Goal: Navigation & Orientation: Find specific page/section

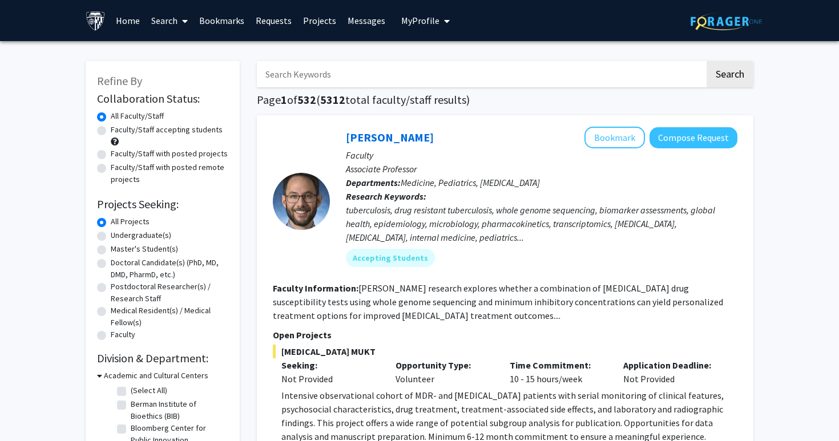
click at [135, 251] on label "Master's Student(s)" at bounding box center [144, 249] width 67 height 12
click at [118, 251] on input "Master's Student(s)" at bounding box center [114, 246] width 7 height 7
radio input "true"
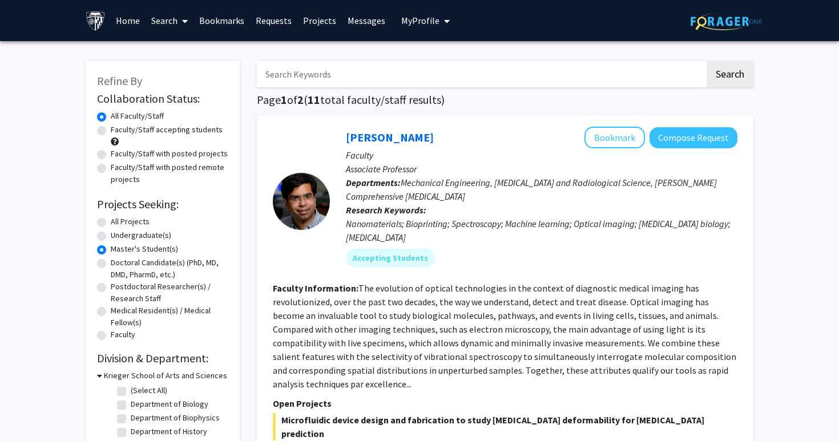
click at [283, 17] on link "Requests" at bounding box center [273, 21] width 47 height 40
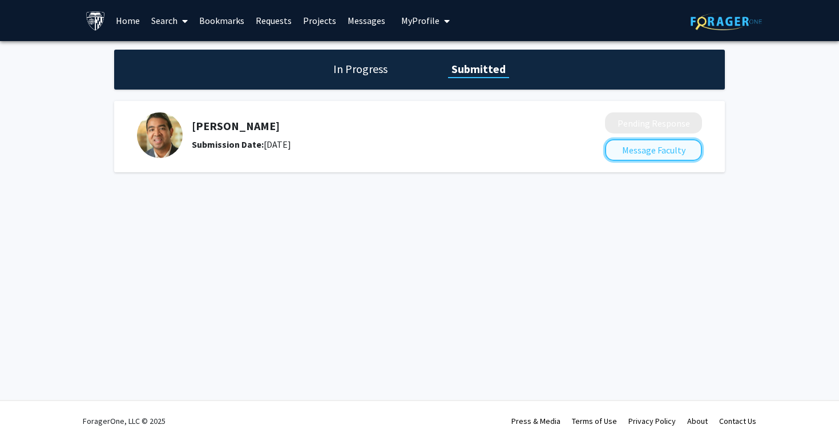
click at [625, 148] on button "Message Faculty" at bounding box center [653, 150] width 97 height 22
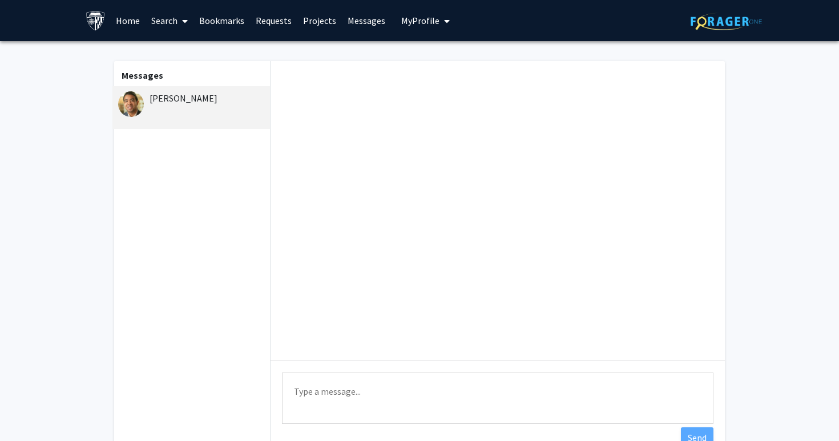
click at [311, 26] on link "Projects" at bounding box center [319, 21] width 45 height 40
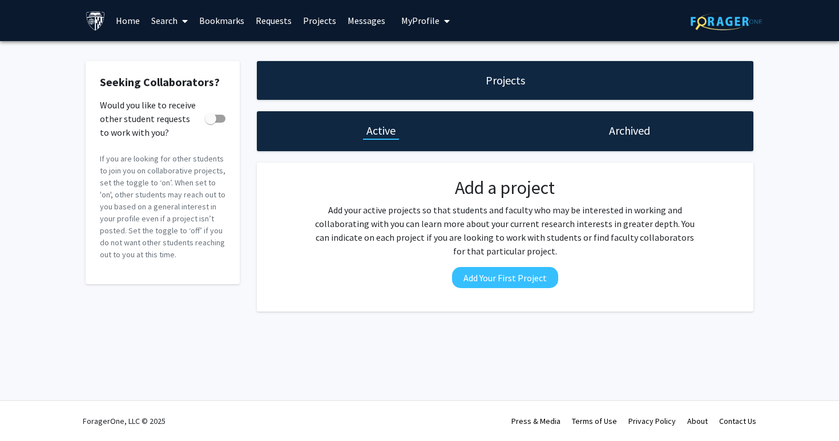
click at [361, 19] on link "Messages" at bounding box center [366, 21] width 49 height 40
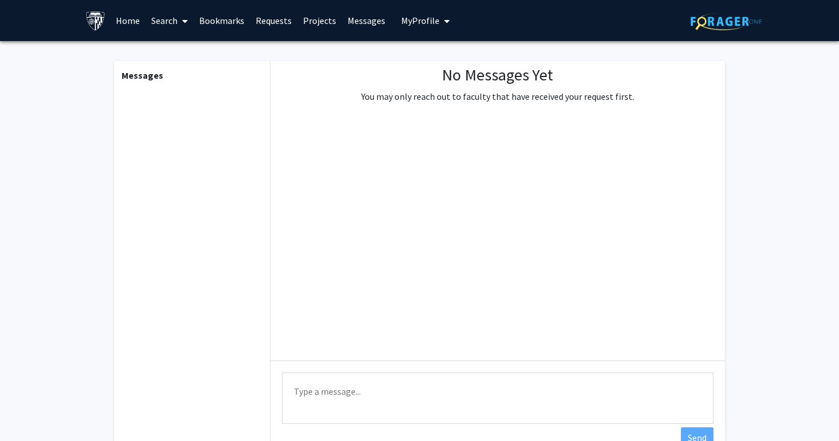
click at [428, 15] on span "My Profile" at bounding box center [420, 20] width 38 height 11
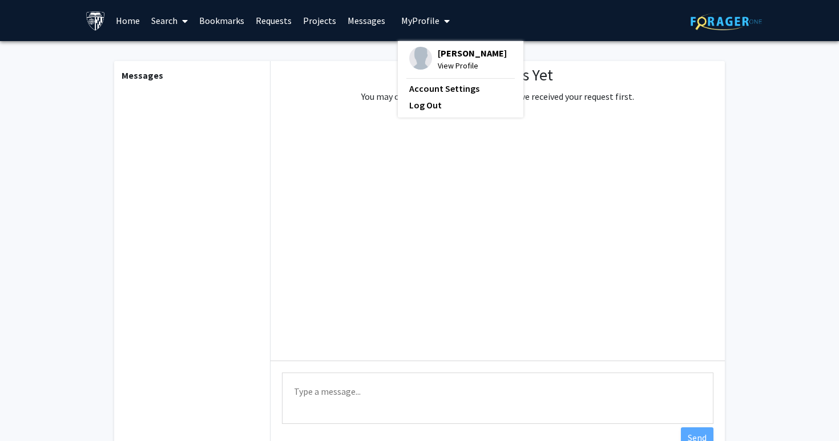
click at [301, 22] on link "Projects" at bounding box center [319, 21] width 45 height 40
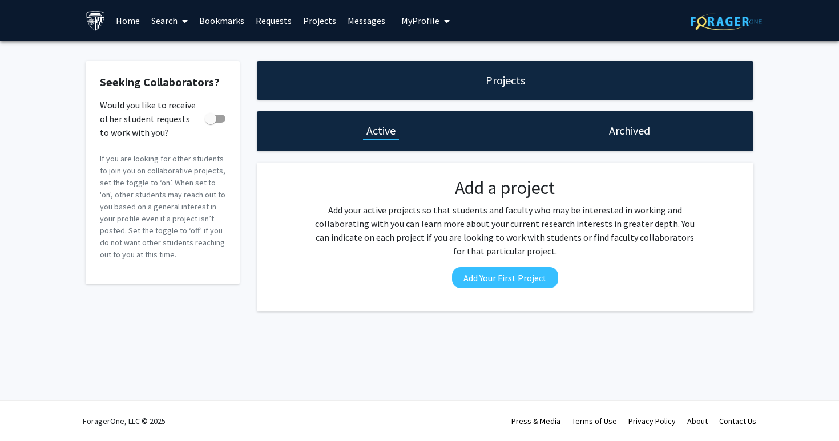
click at [277, 22] on link "Requests" at bounding box center [273, 21] width 47 height 40
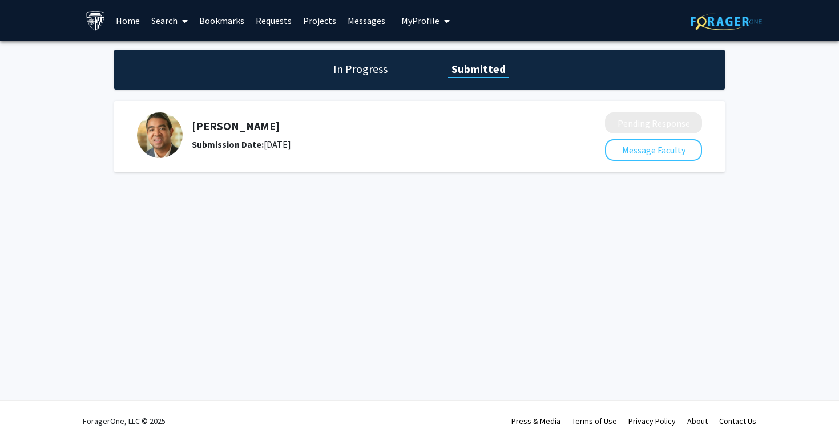
click at [228, 25] on link "Bookmarks" at bounding box center [222, 21] width 57 height 40
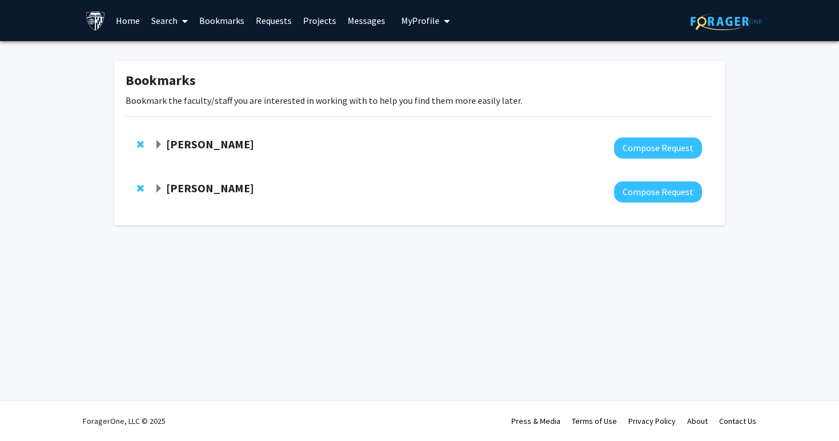
click at [178, 21] on span at bounding box center [183, 21] width 10 height 40
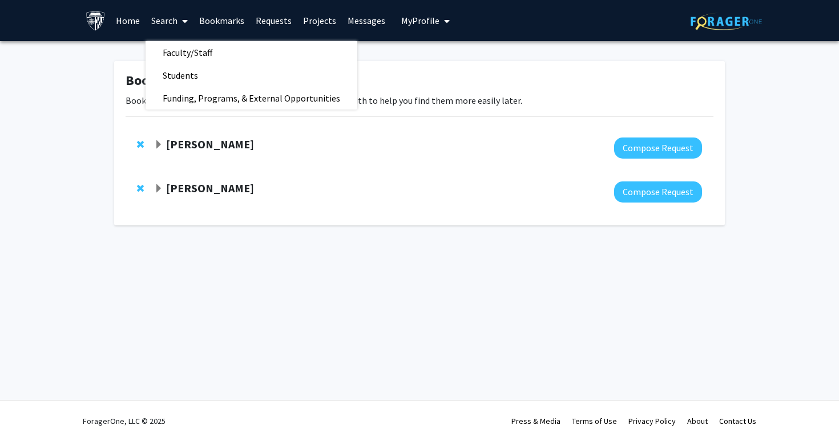
click at [229, 27] on link "Bookmarks" at bounding box center [222, 21] width 57 height 40
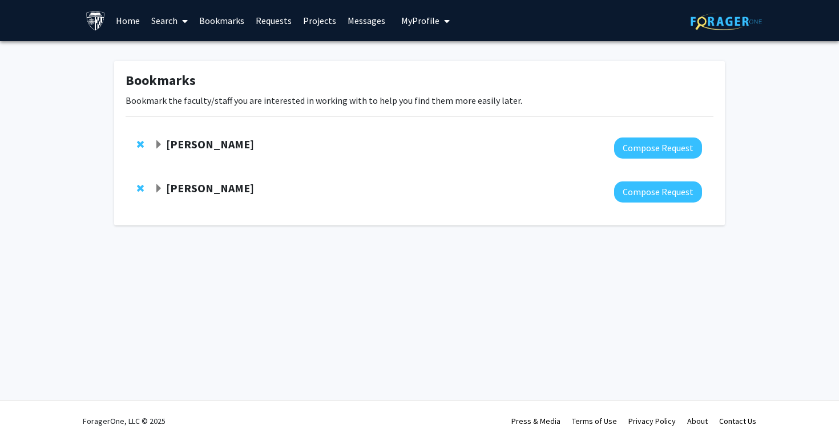
click at [202, 185] on strong "[PERSON_NAME]" at bounding box center [210, 188] width 88 height 14
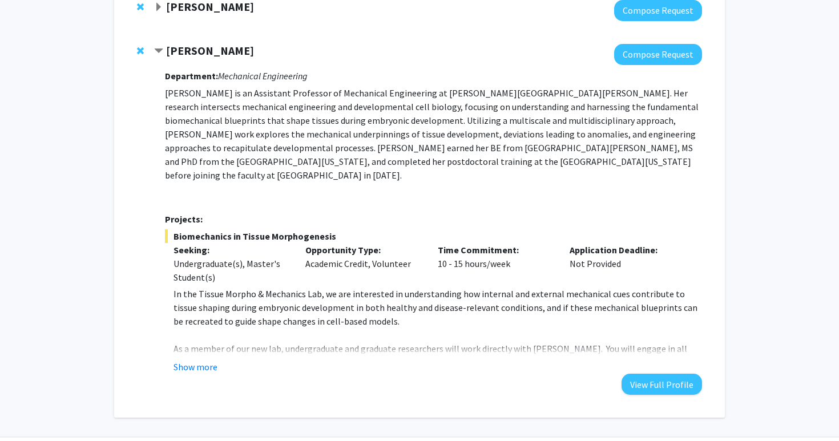
scroll to position [136, 0]
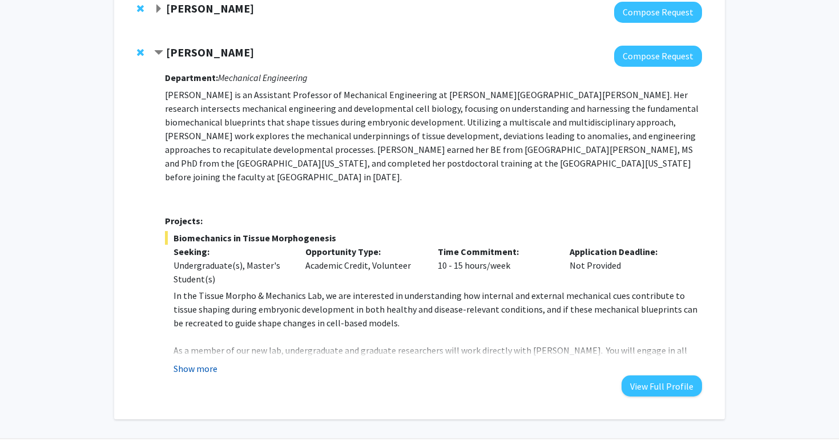
click at [195, 362] on button "Show more" at bounding box center [196, 369] width 44 height 14
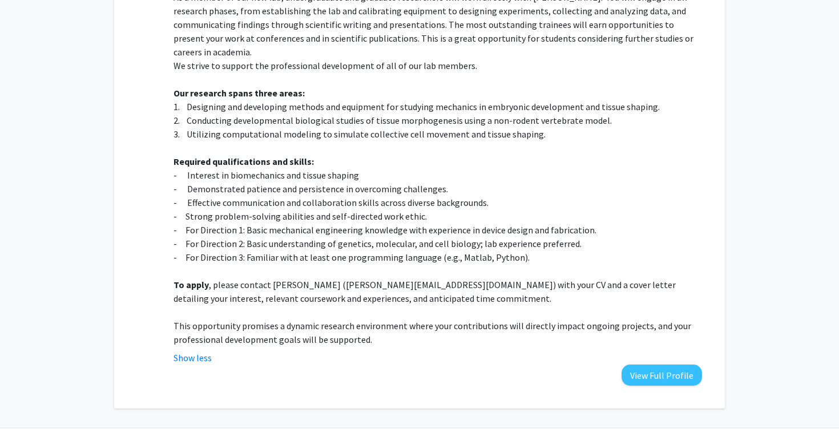
scroll to position [488, 0]
